Goal: Navigation & Orientation: Find specific page/section

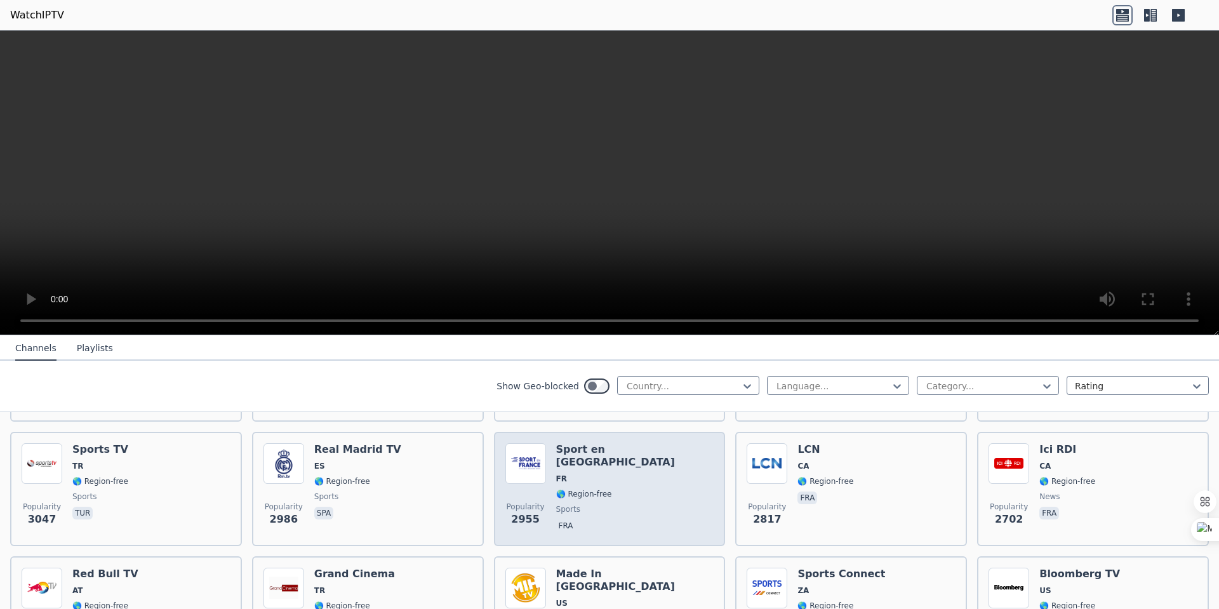
scroll to position [444, 0]
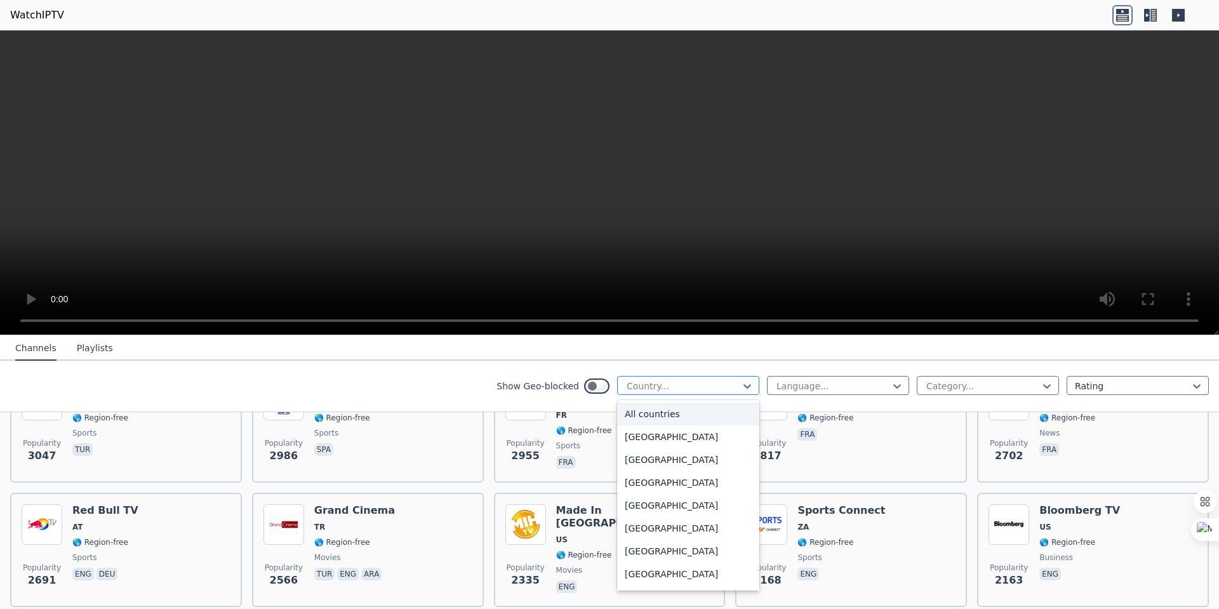
click at [726, 385] on div at bounding box center [683, 386] width 116 height 13
type input "*"
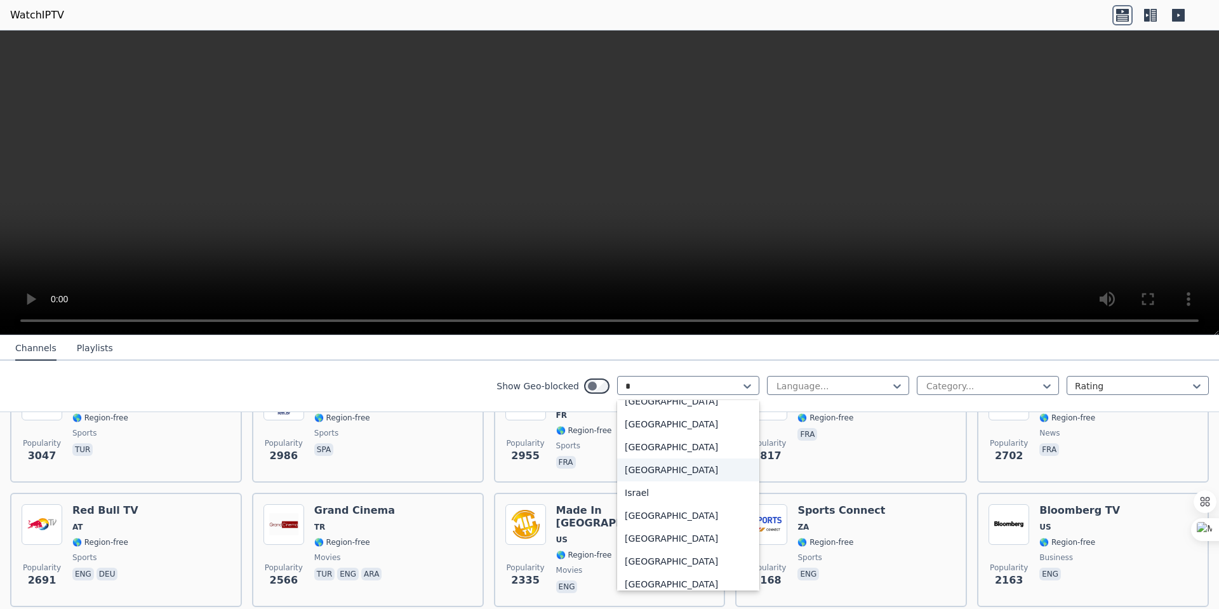
scroll to position [1206, 0]
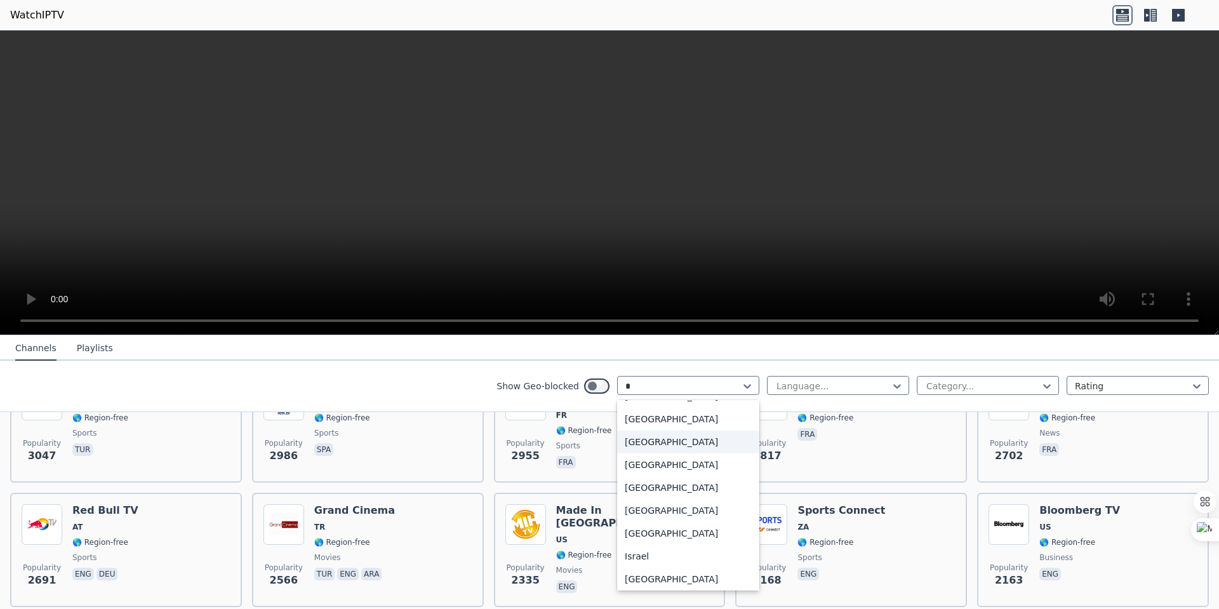
click at [639, 453] on div "[GEOGRAPHIC_DATA]" at bounding box center [688, 441] width 142 height 23
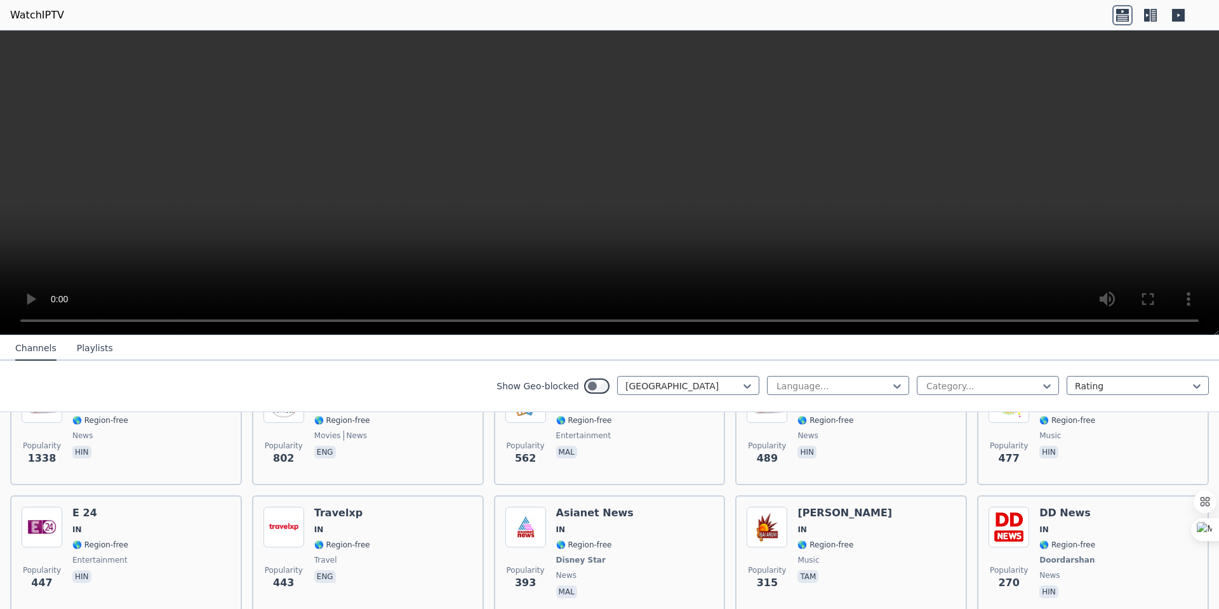
scroll to position [254, 0]
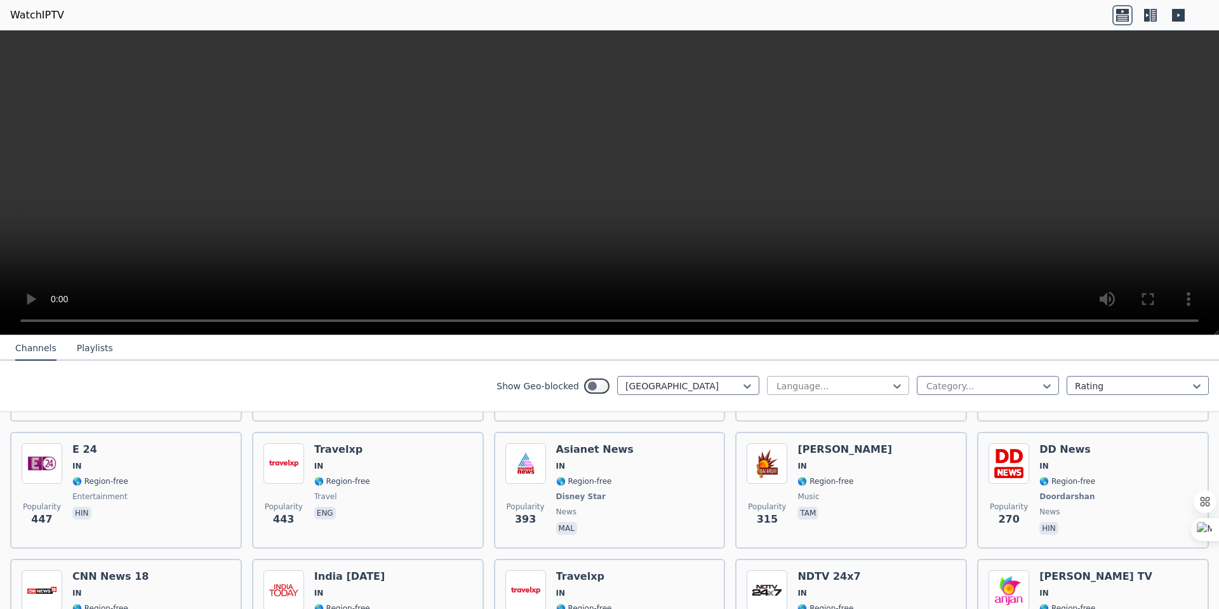
click at [843, 384] on div at bounding box center [833, 386] width 116 height 13
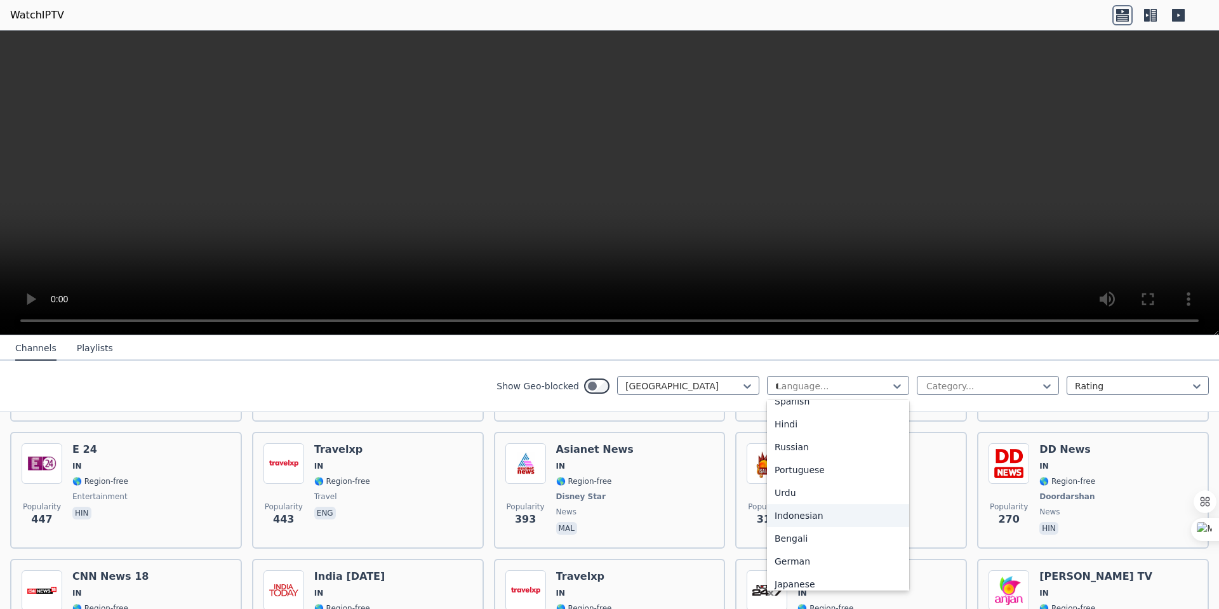
scroll to position [0, 0]
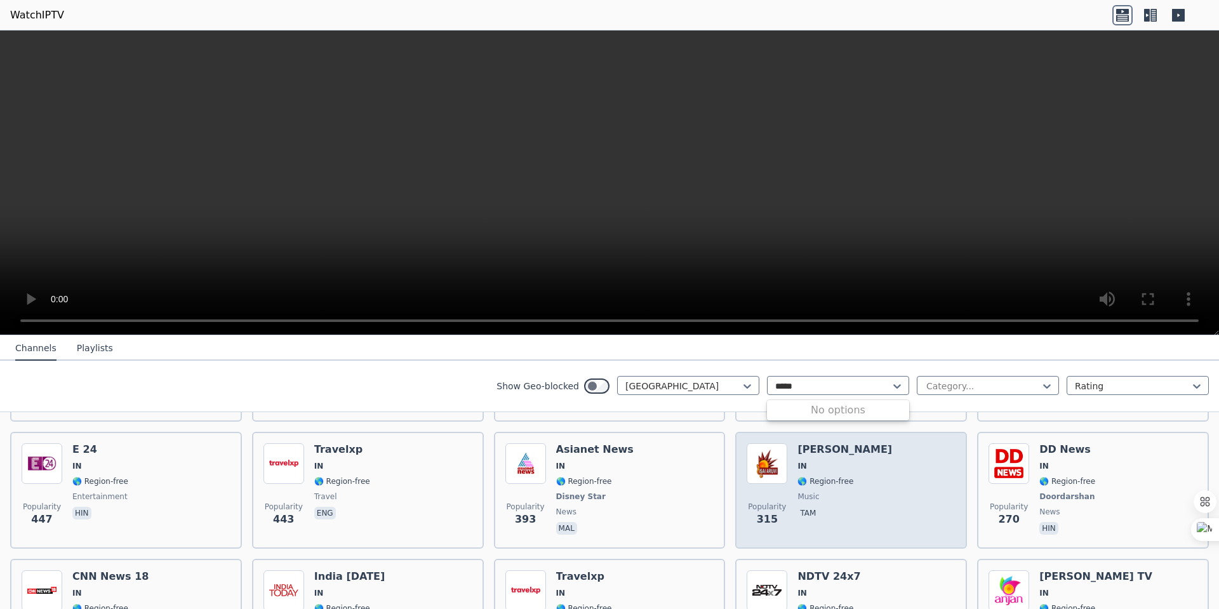
type input "*****"
click at [843, 459] on div "Popularity 315 [PERSON_NAME] IN 🌎 Region-free music tam" at bounding box center [851, 490] width 209 height 94
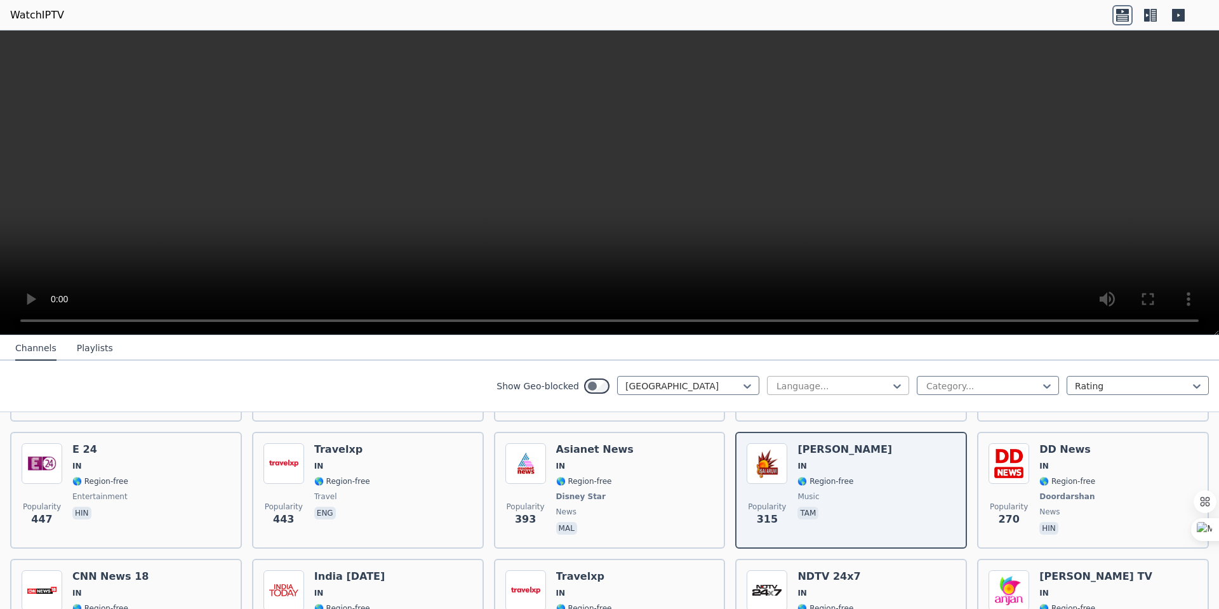
click at [838, 387] on div at bounding box center [833, 386] width 116 height 13
type input "*****"
click at [935, 385] on div at bounding box center [983, 386] width 116 height 13
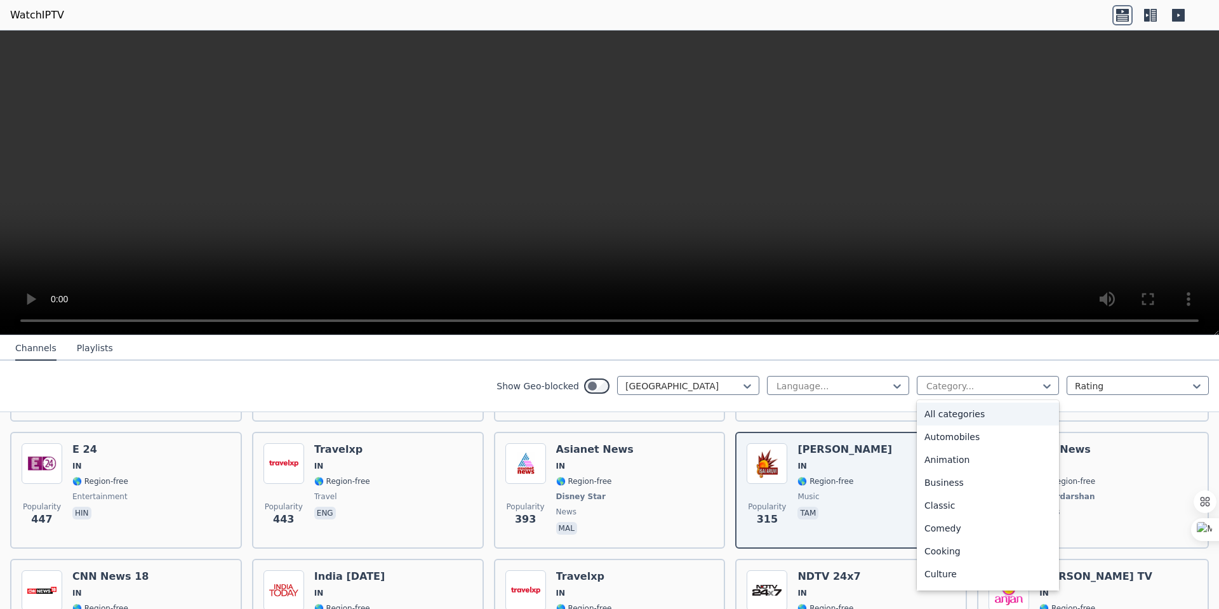
click at [943, 423] on div "All categories" at bounding box center [988, 414] width 142 height 23
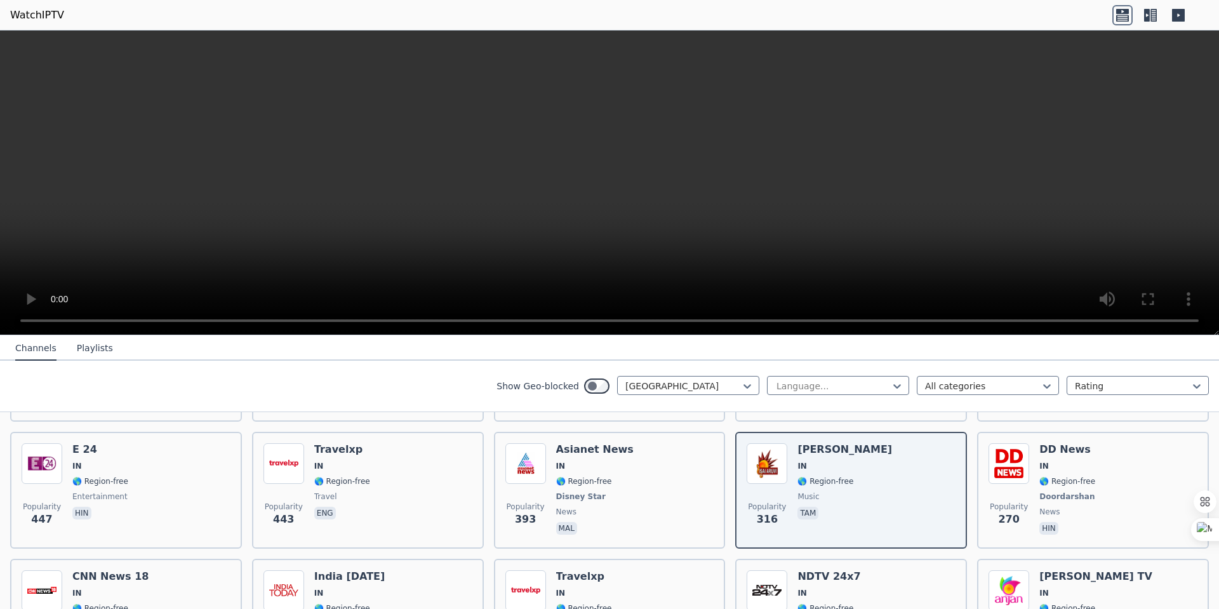
click at [884, 354] on nav "Channels Playlists" at bounding box center [609, 347] width 1219 height 25
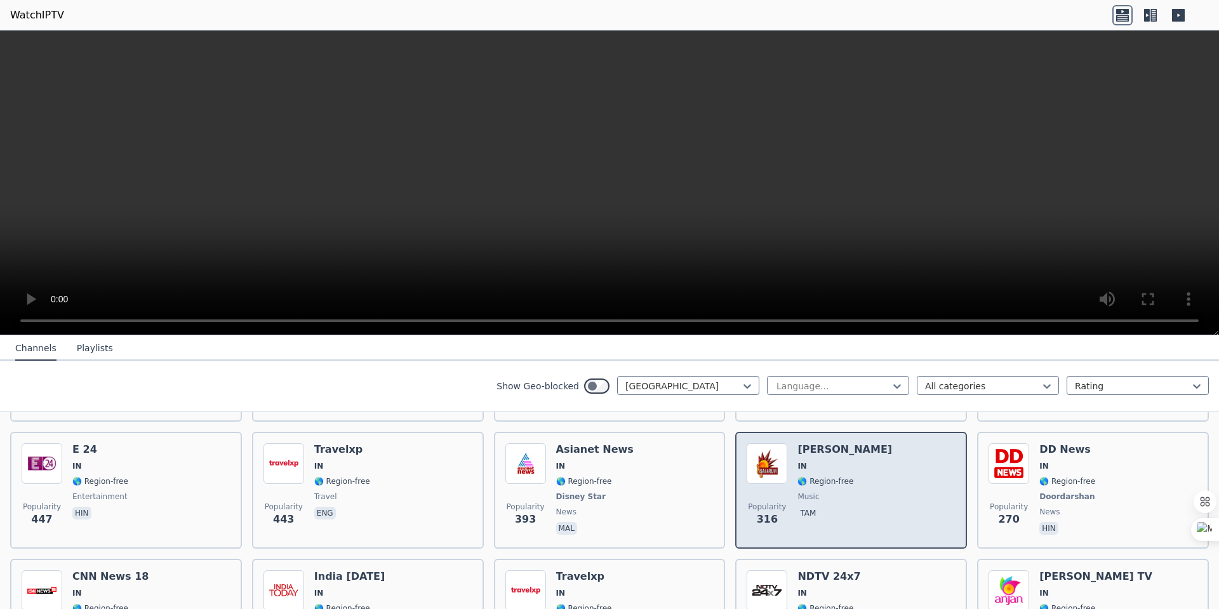
click at [834, 478] on div "[PERSON_NAME] IN 🌎 Region-free music tam" at bounding box center [844, 490] width 95 height 94
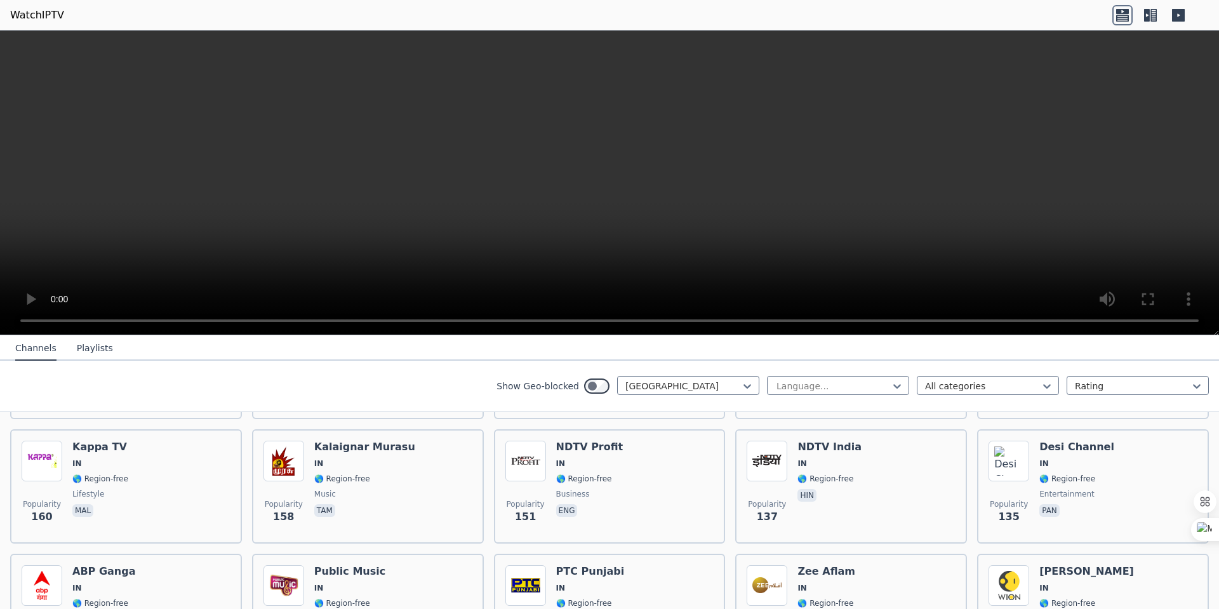
scroll to position [444, 0]
